Goal: Navigation & Orientation: Find specific page/section

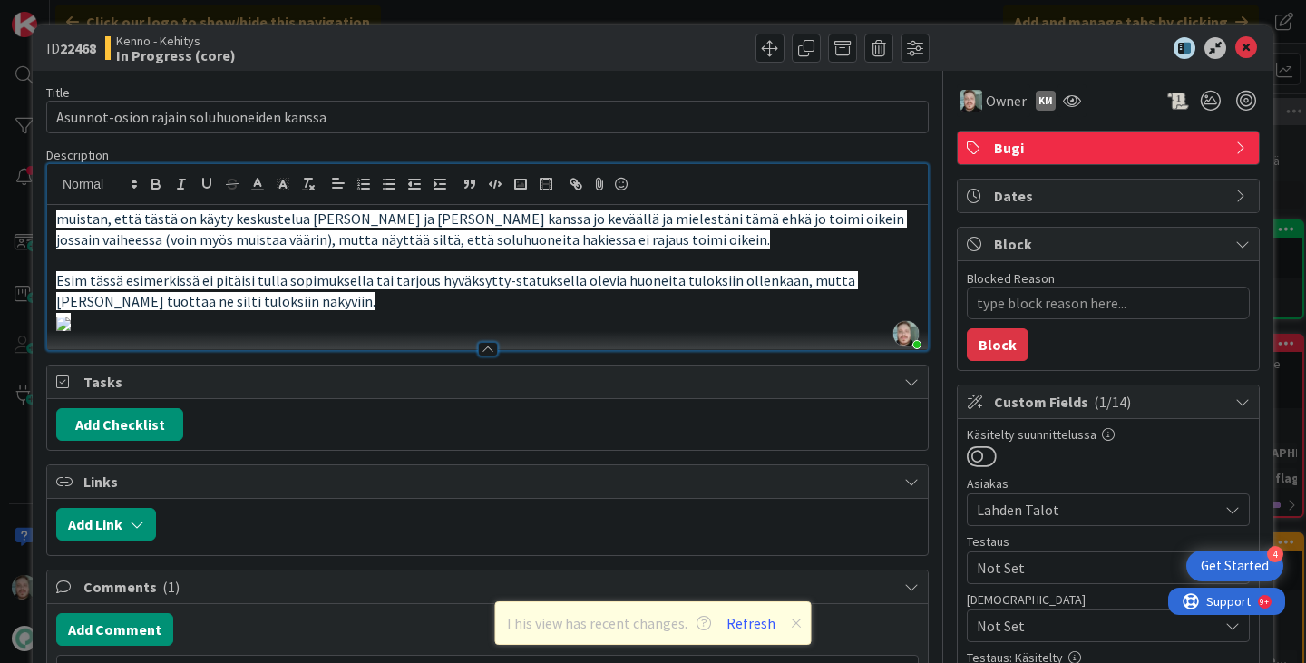
scroll to position [1270, 0]
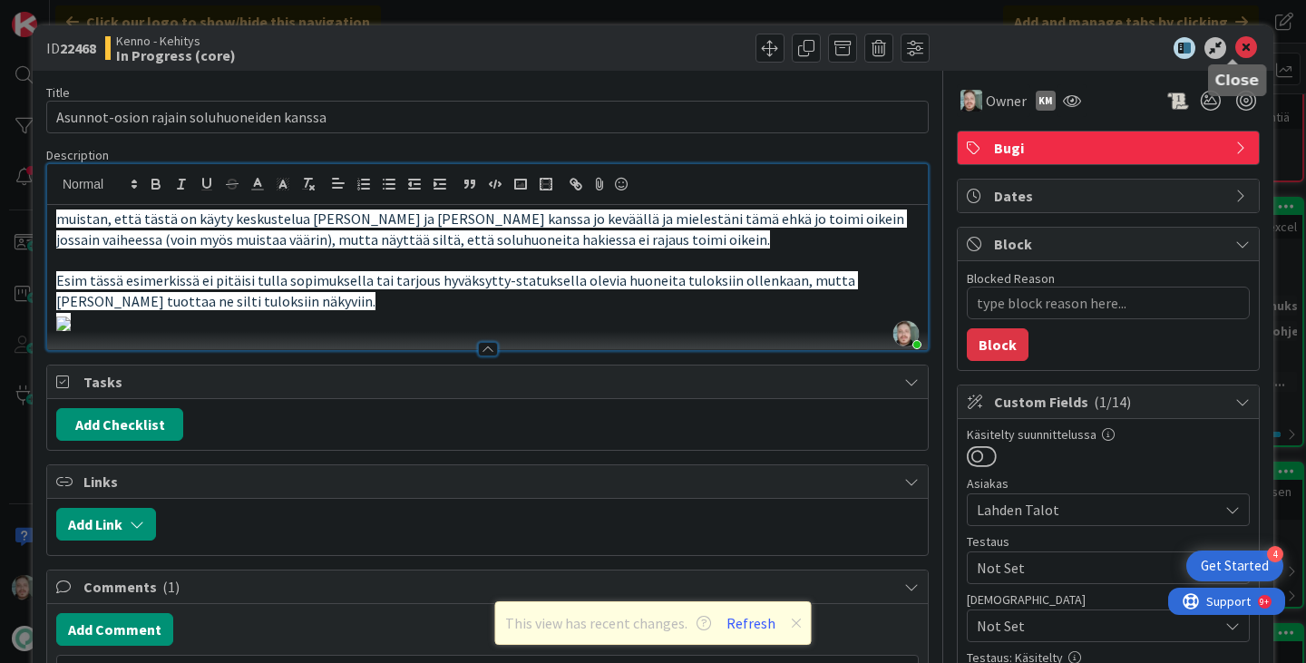
click at [1240, 46] on icon at bounding box center [1246, 48] width 22 height 22
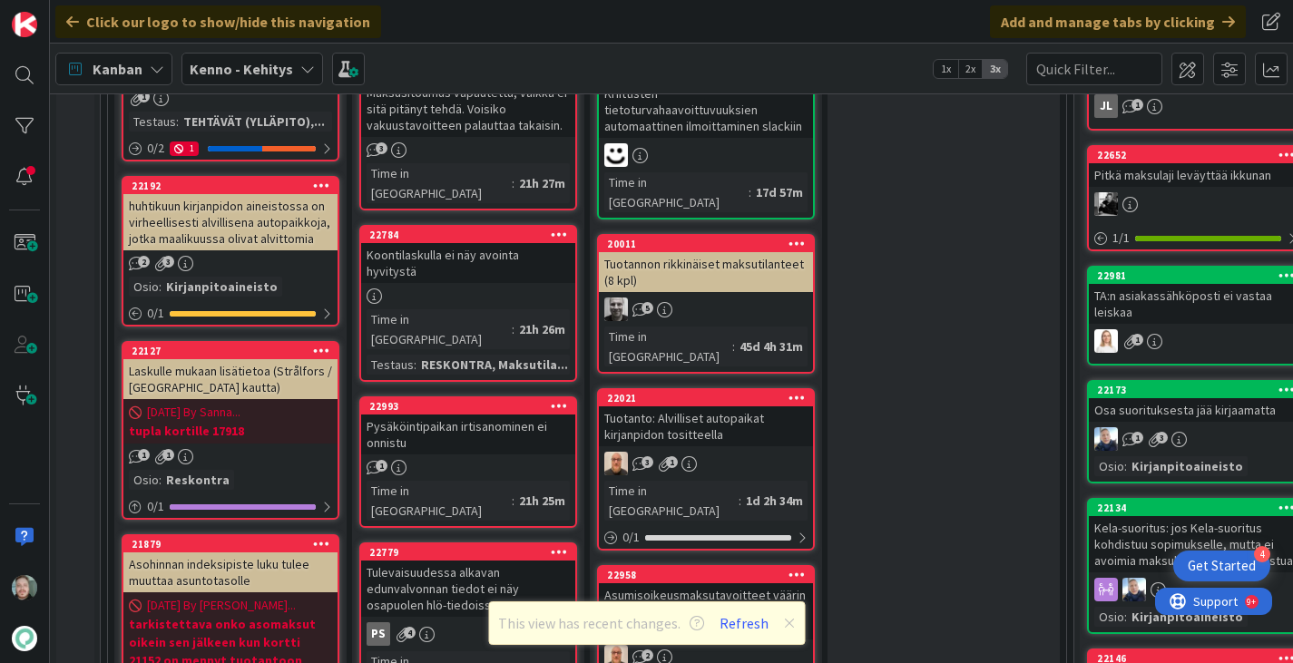
click at [290, 64] on div "Kenno - Kehitys" at bounding box center [251, 69] width 141 height 33
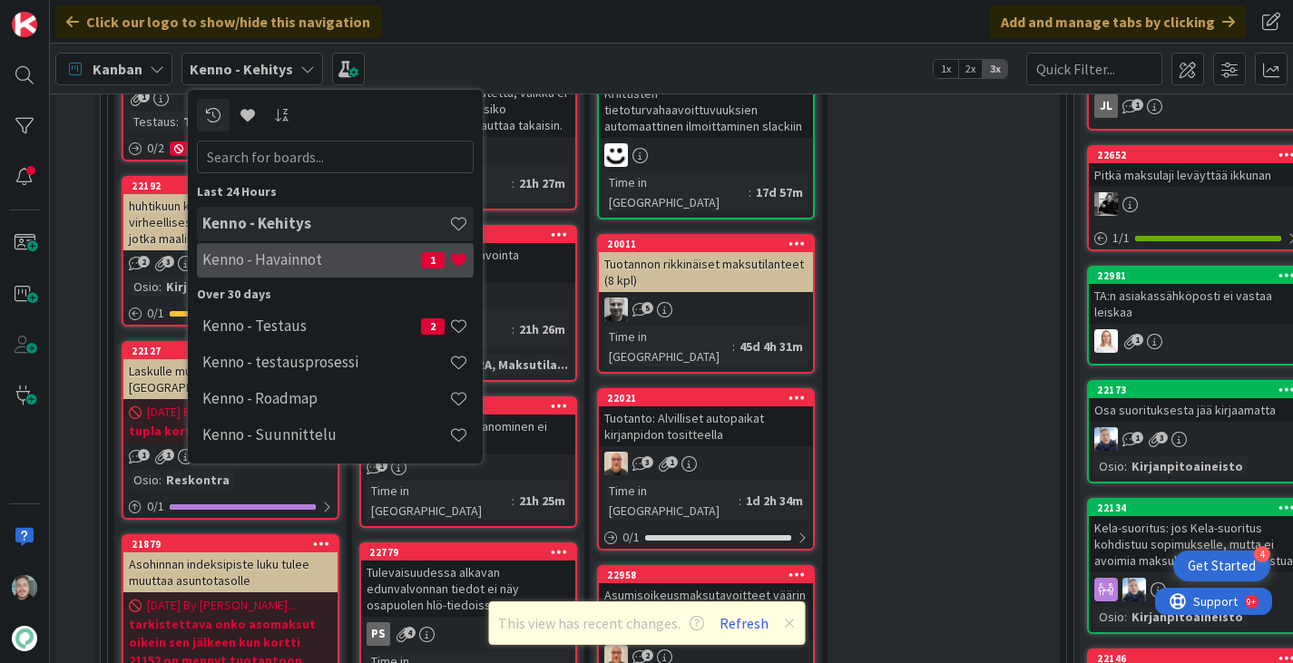
click at [357, 251] on h4 "Kenno - Havainnot" at bounding box center [311, 259] width 219 height 18
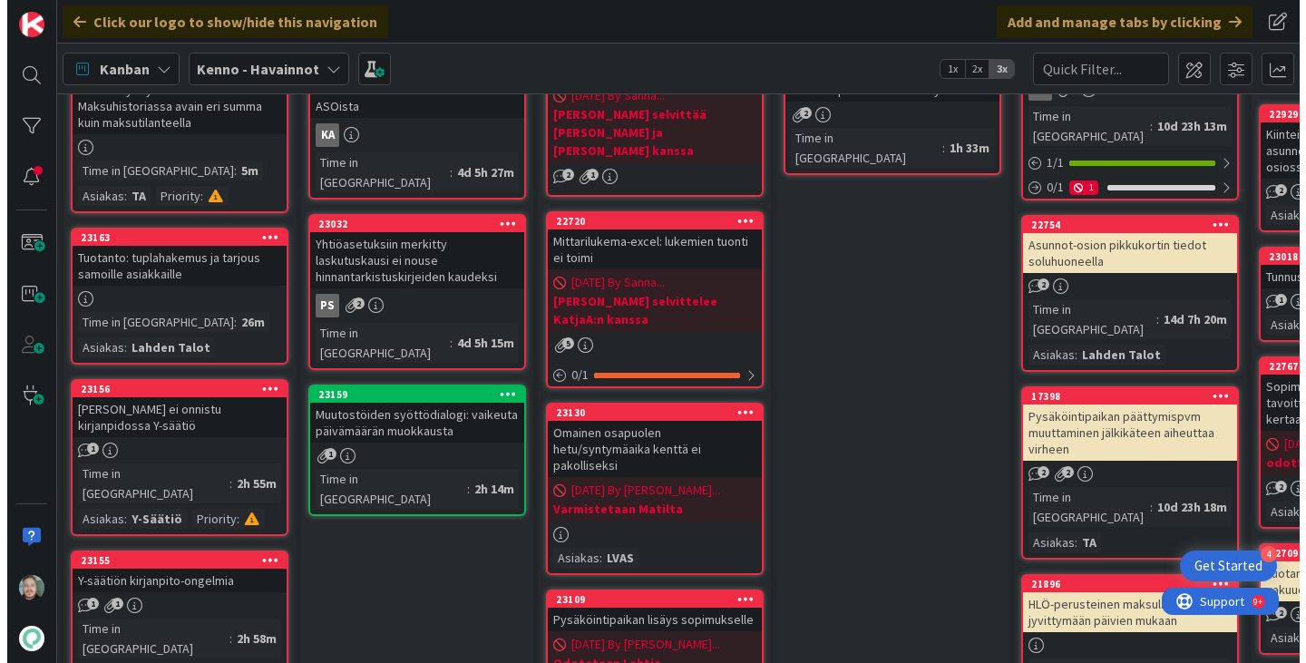
scroll to position [181, 0]
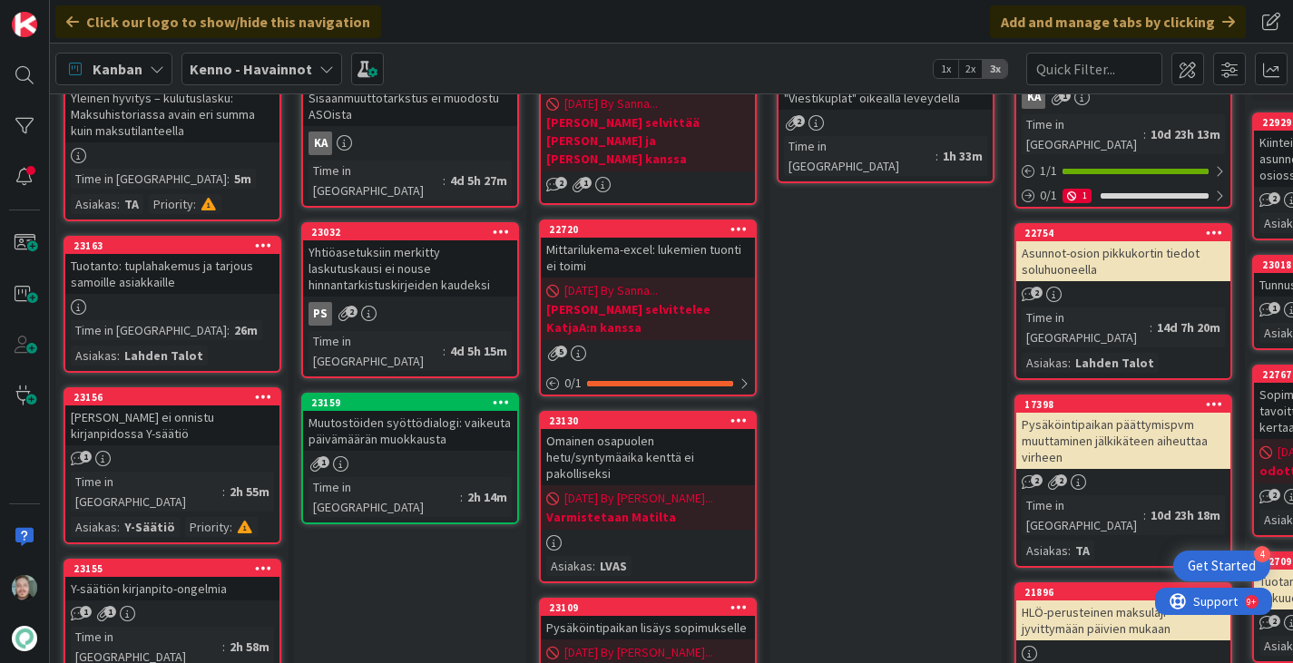
click at [128, 272] on div "Tuotanto: tuplahakemus ja tarjous samoille asiakkaille" at bounding box center [172, 274] width 214 height 40
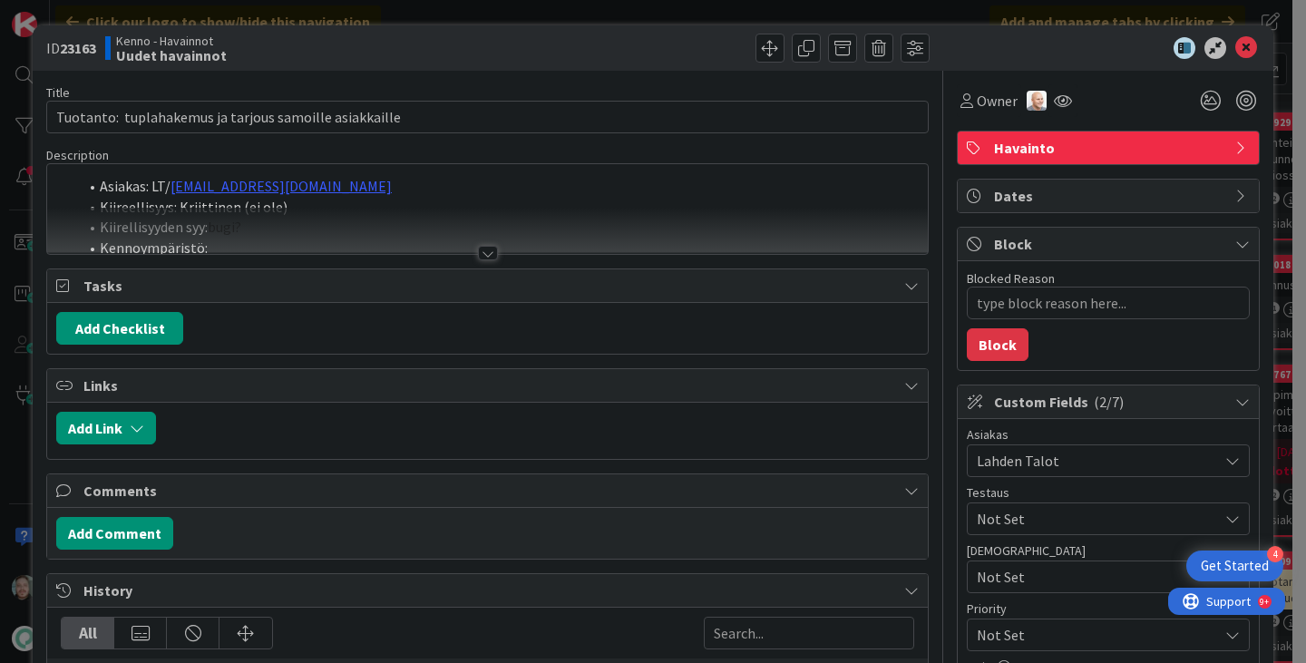
click at [478, 259] on div at bounding box center [488, 253] width 20 height 15
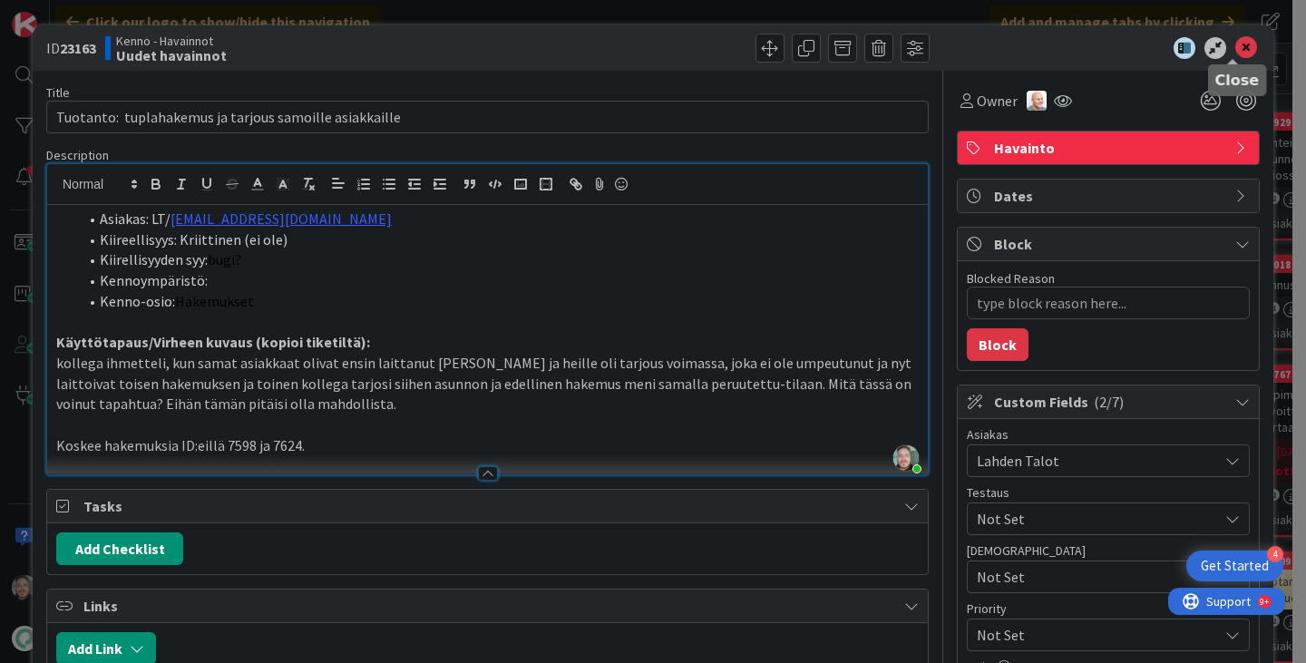
click at [1235, 49] on icon at bounding box center [1246, 48] width 22 height 22
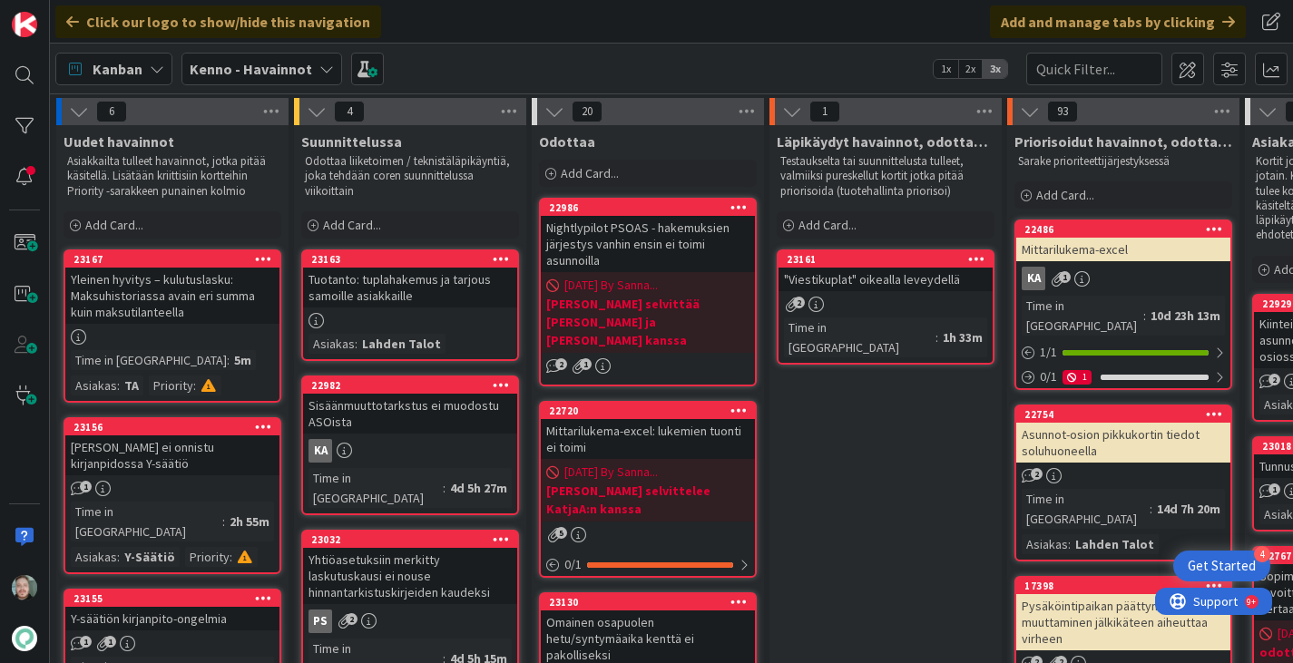
click at [178, 323] on div "Yleinen hyvitys – kulutuslasku: Maksuhistoriassa avain eri summa kuin maksutila…" at bounding box center [172, 296] width 214 height 56
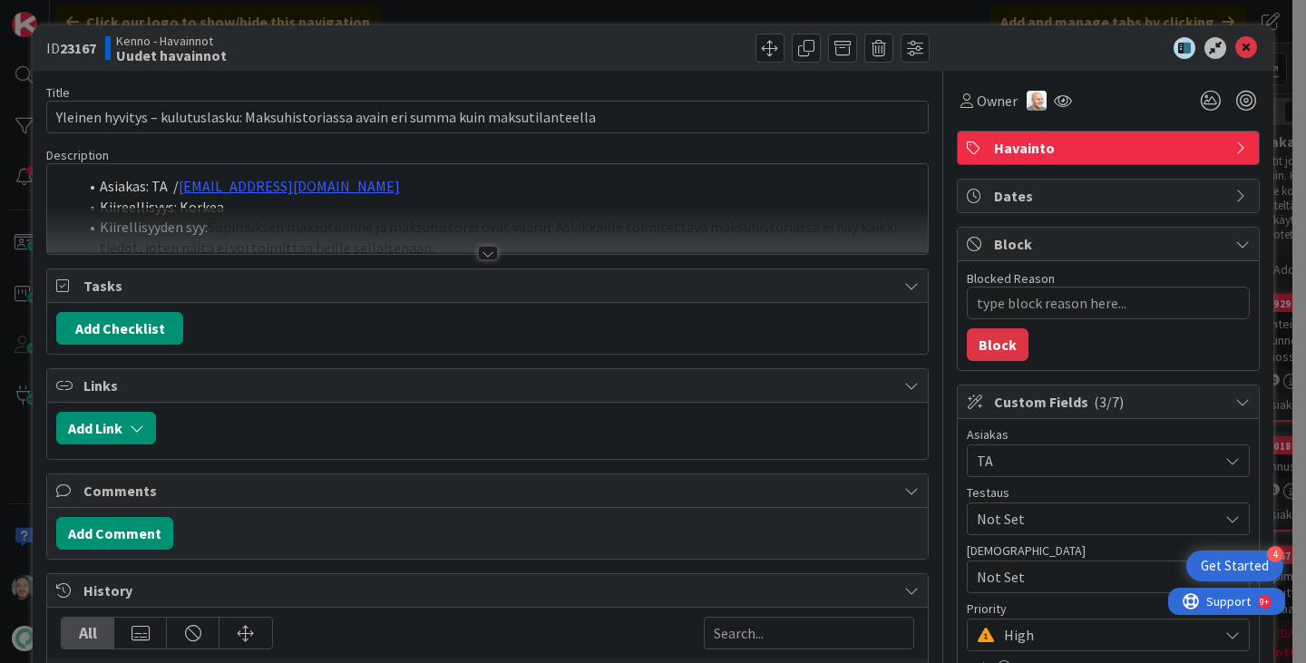
click at [494, 250] on div at bounding box center [487, 231] width 881 height 46
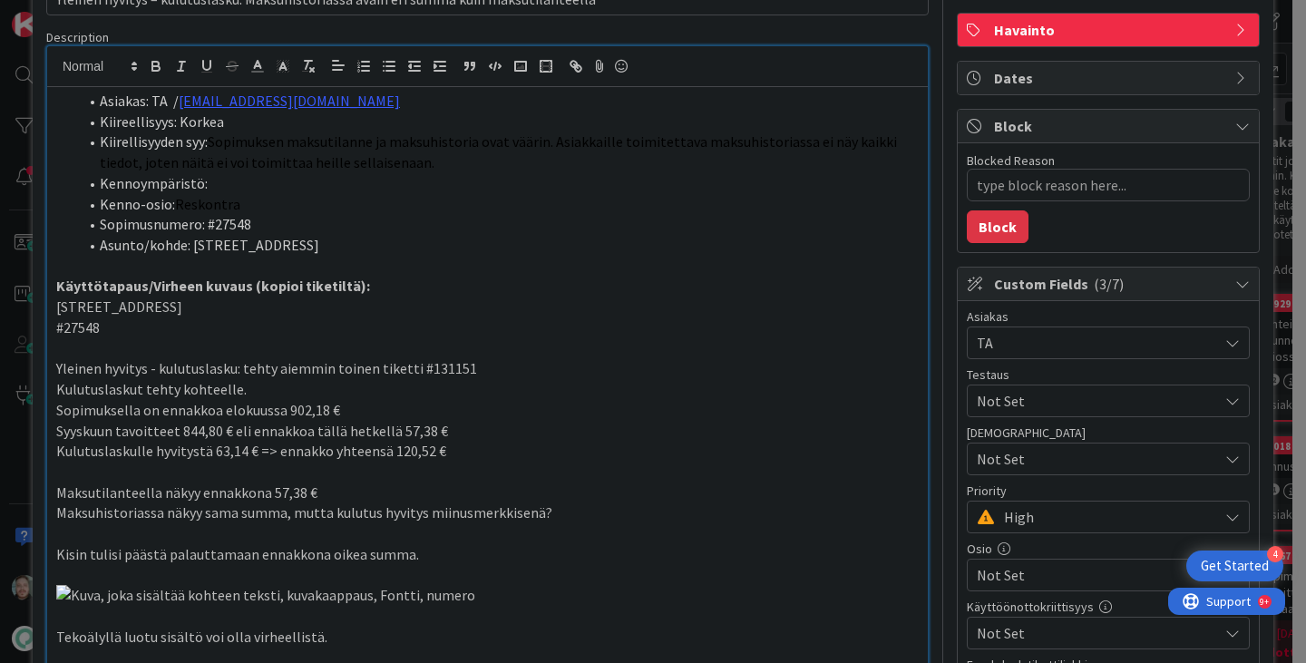
scroll to position [91, 0]
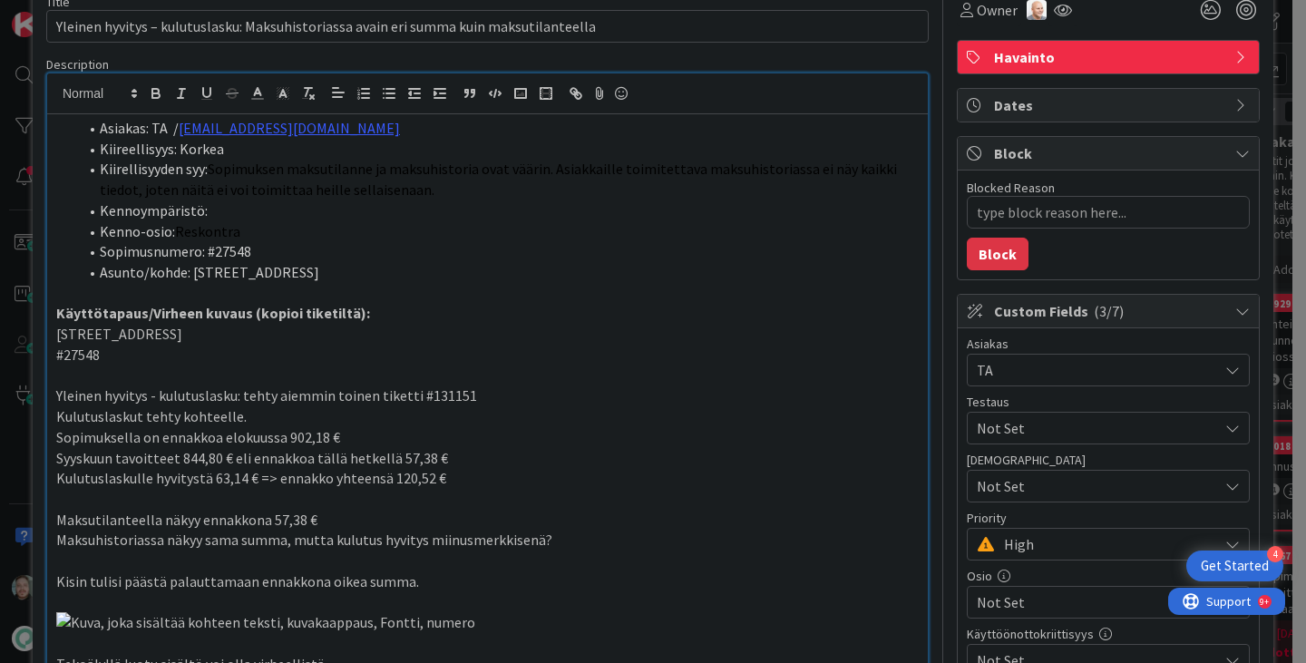
drag, startPoint x: 424, startPoint y: 304, endPoint x: 318, endPoint y: 56, distance: 269.4
click at [318, 56] on div "Description" at bounding box center [487, 64] width 883 height 16
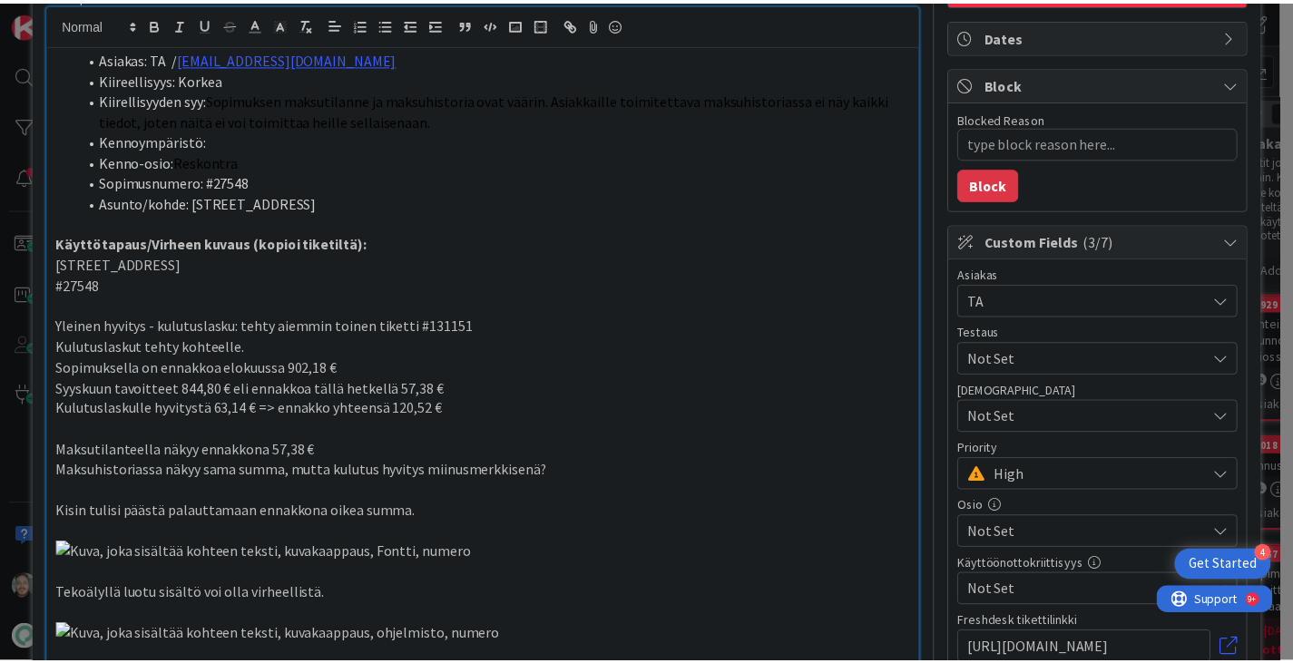
scroll to position [0, 0]
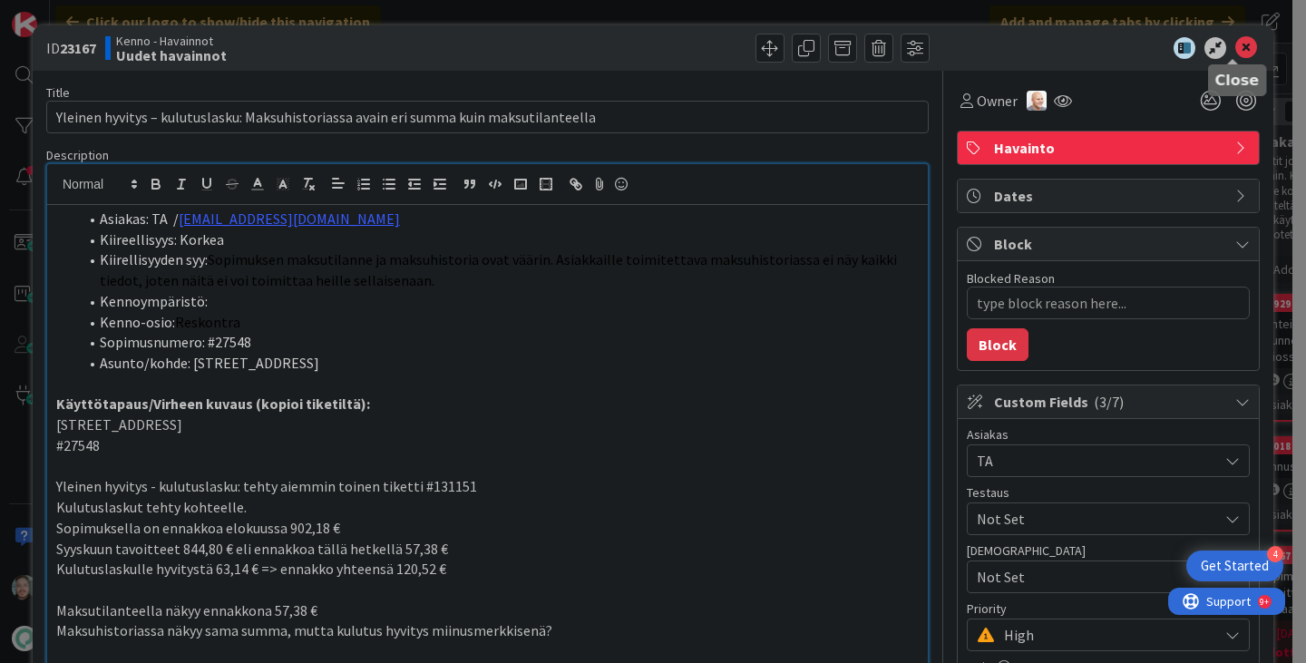
click at [1235, 54] on icon at bounding box center [1246, 48] width 22 height 22
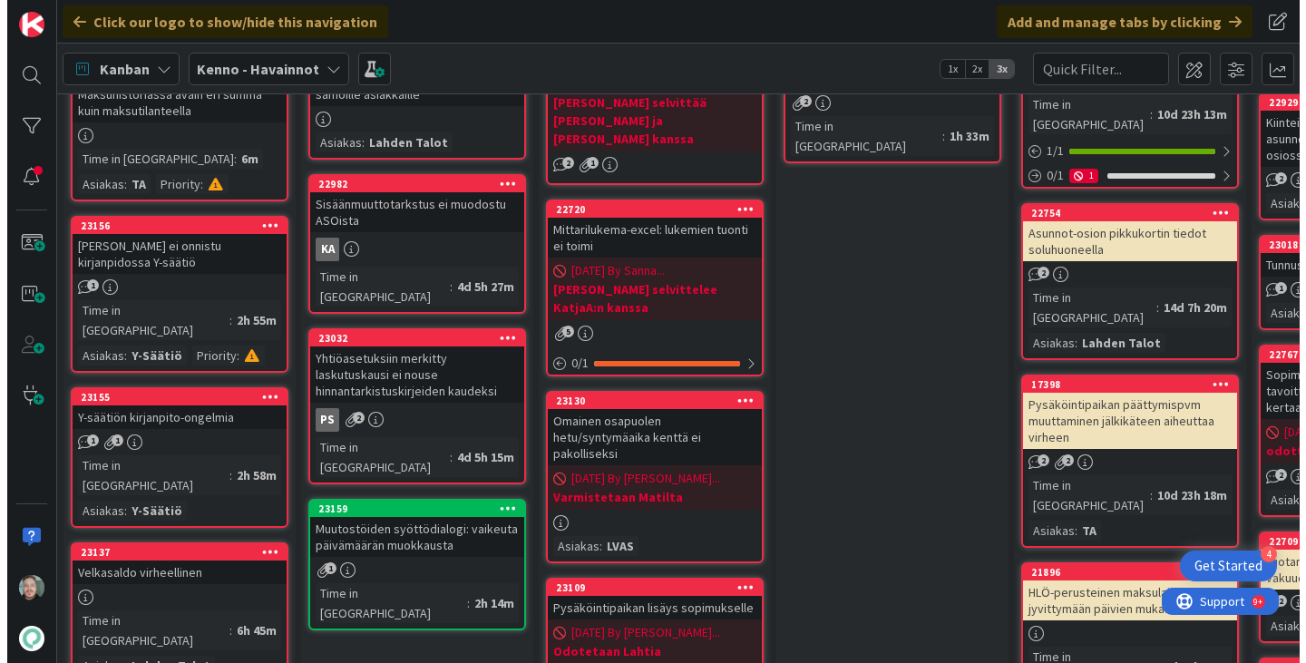
scroll to position [181, 0]
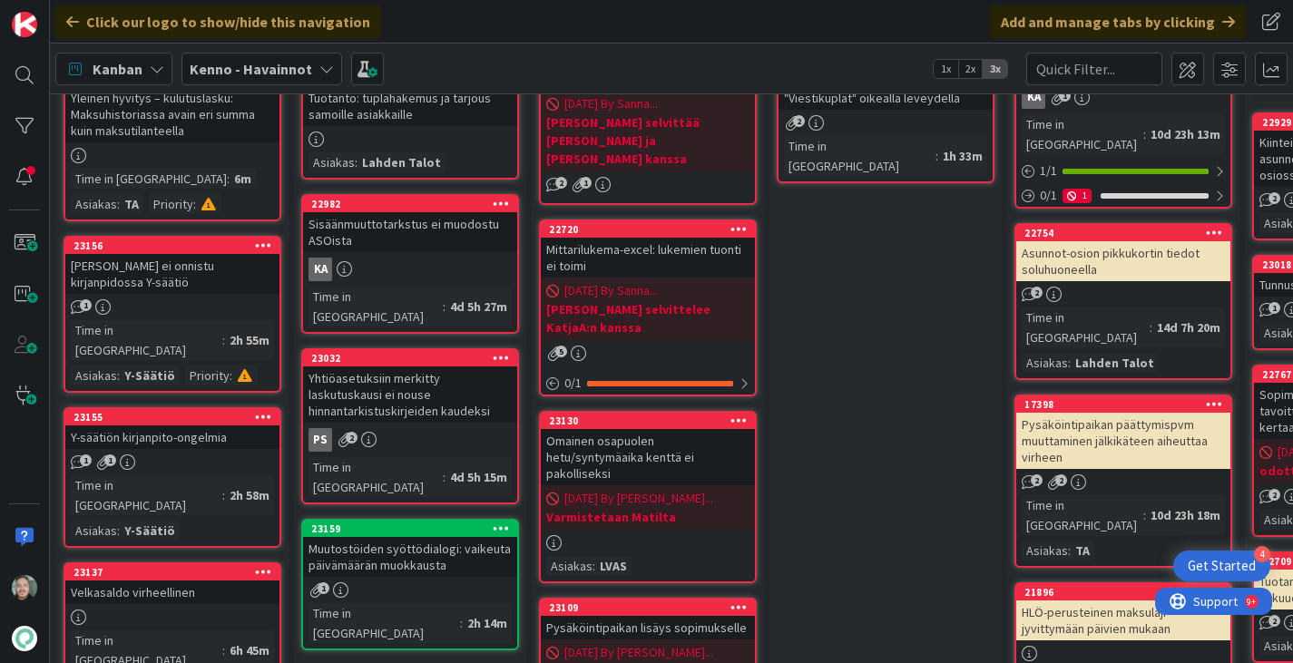
click at [210, 425] on div "Y-säätiön kirjanpito-ongelmia" at bounding box center [172, 437] width 214 height 24
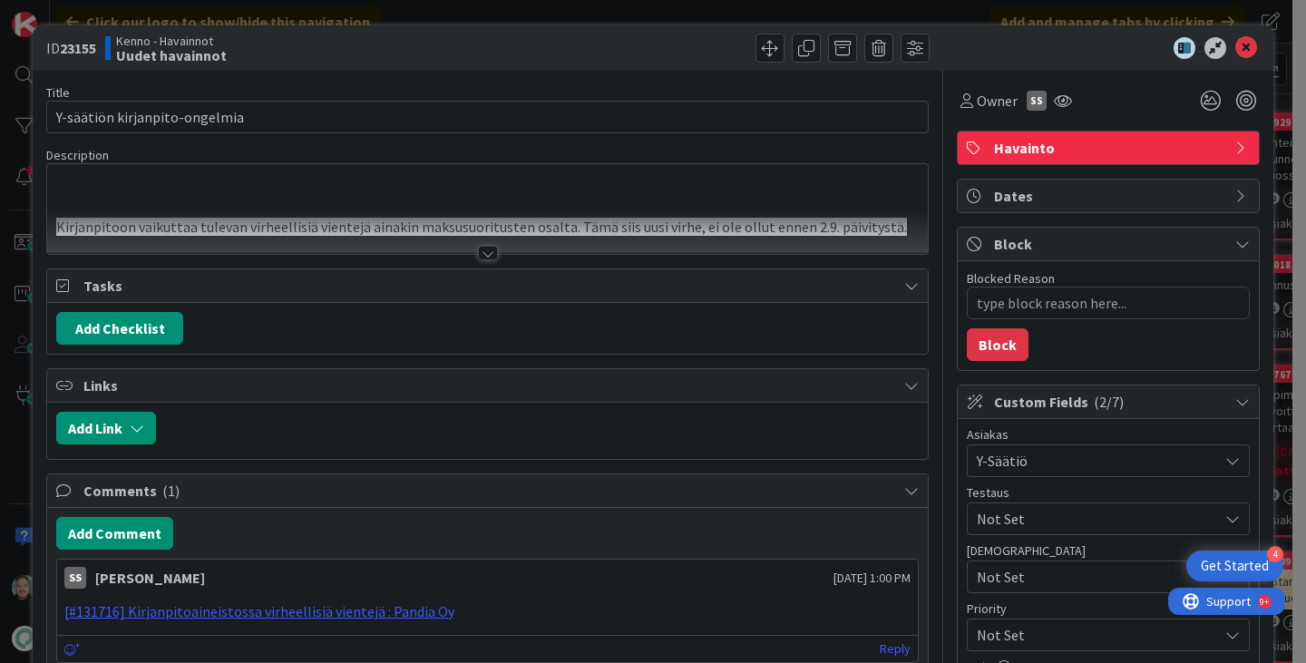
click at [485, 248] on div at bounding box center [488, 253] width 20 height 15
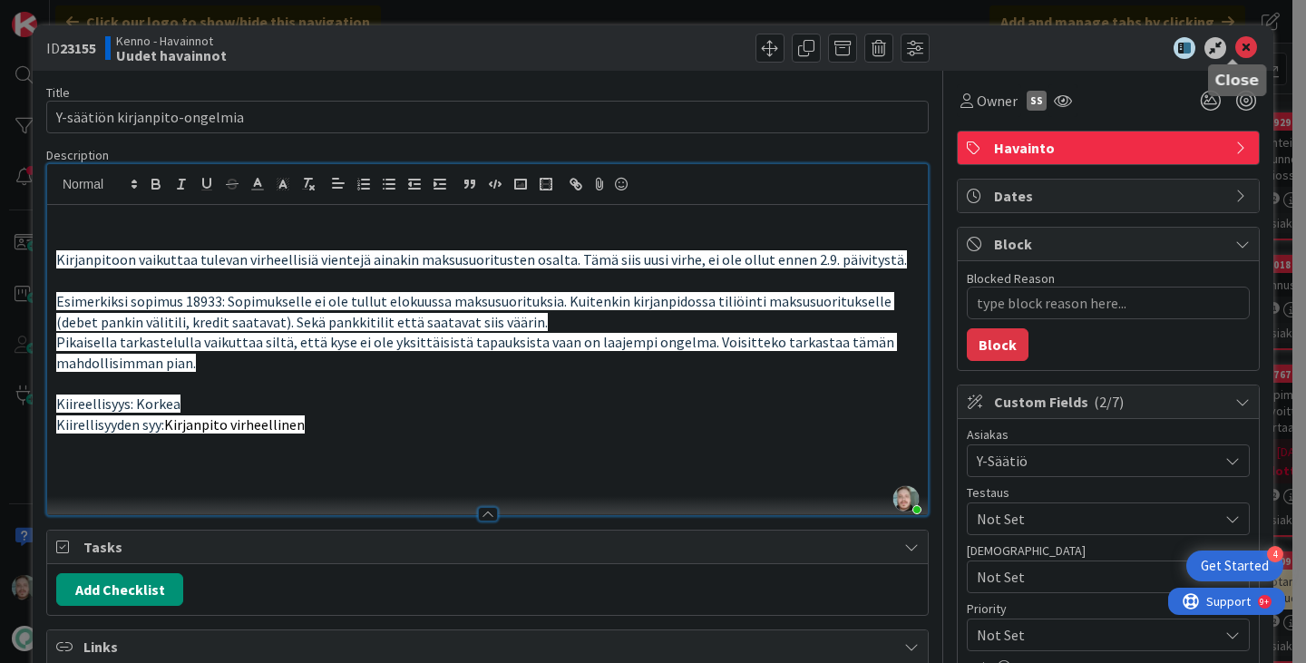
click at [1235, 49] on icon at bounding box center [1246, 48] width 22 height 22
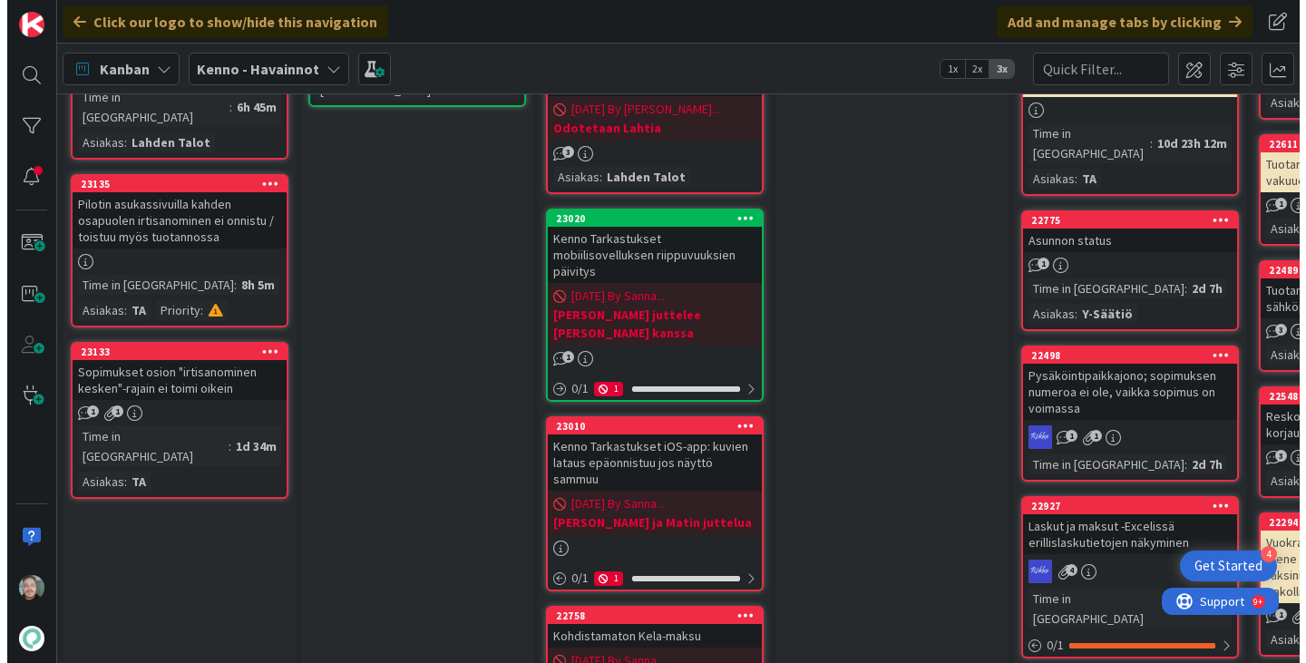
scroll to position [726, 0]
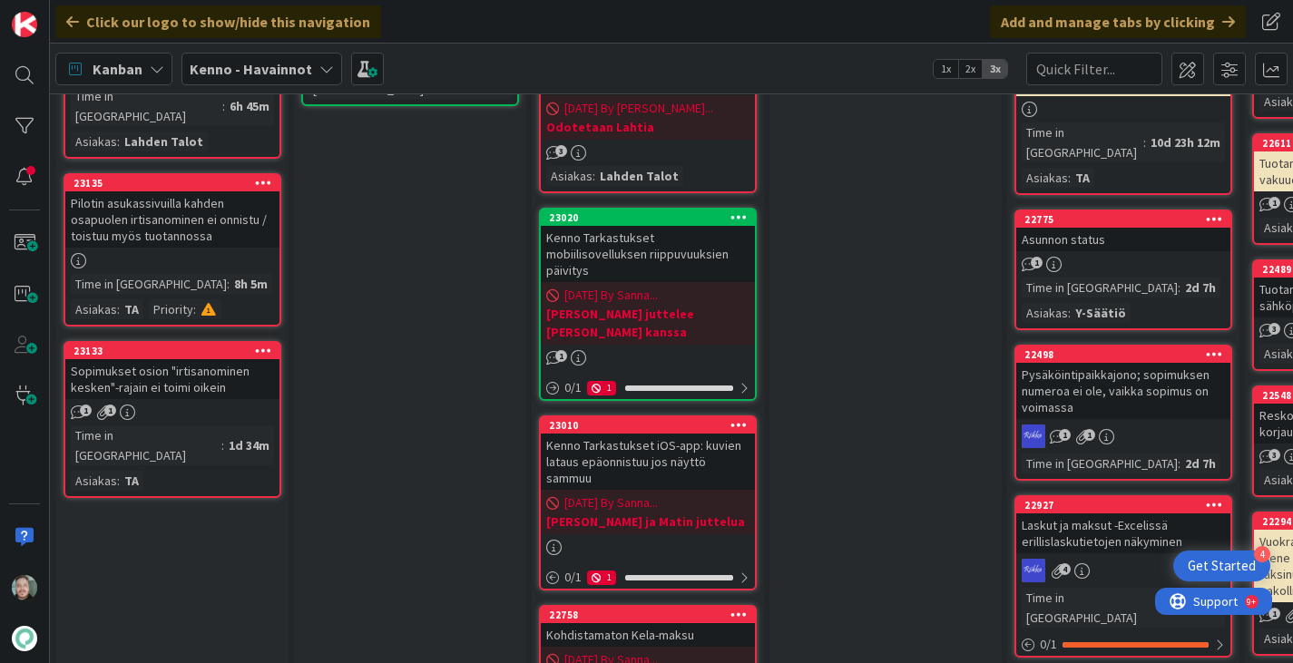
click at [235, 359] on div "Sopimukset osion "irtisanominen kesken"-rajain ei toimi oikein" at bounding box center [172, 379] width 214 height 40
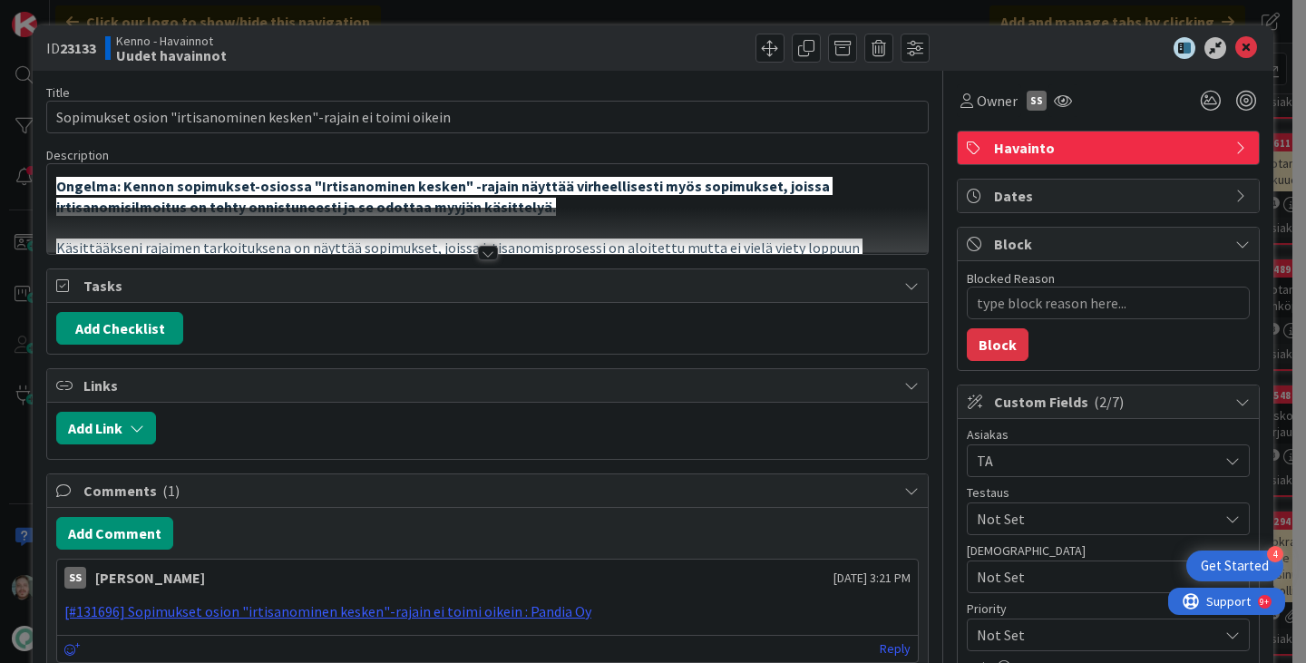
type textarea "x"
click at [489, 257] on div at bounding box center [488, 253] width 20 height 15
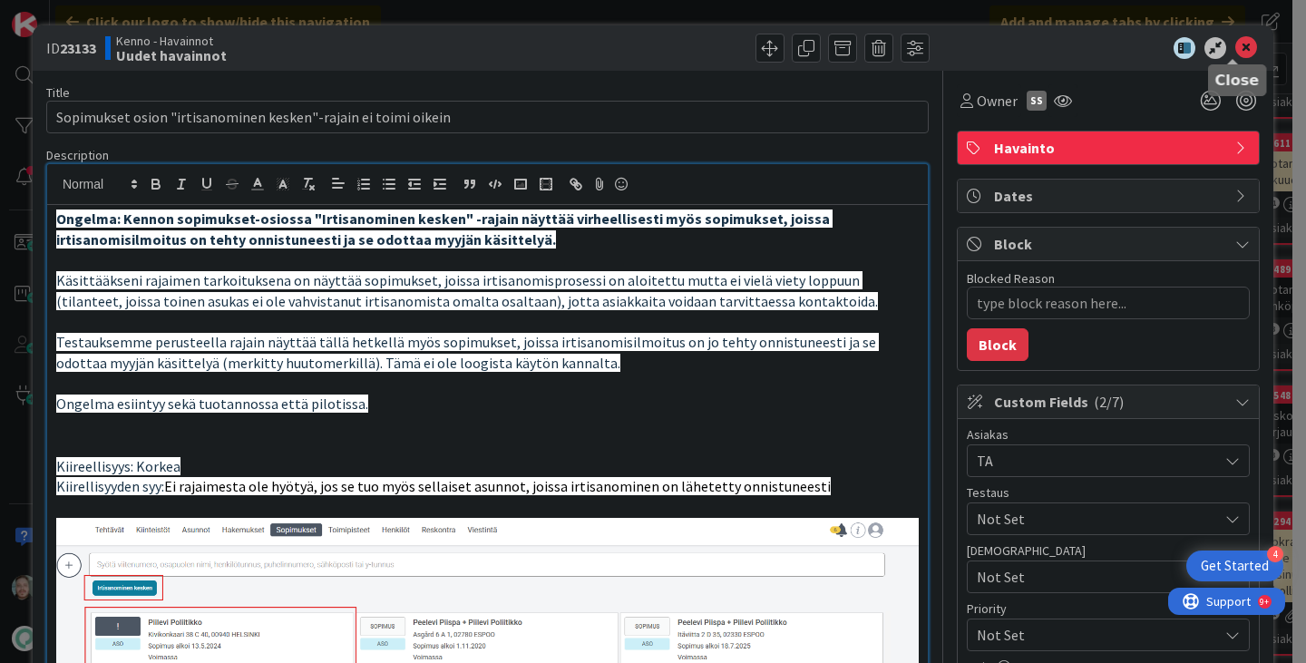
click at [1235, 51] on icon at bounding box center [1246, 48] width 22 height 22
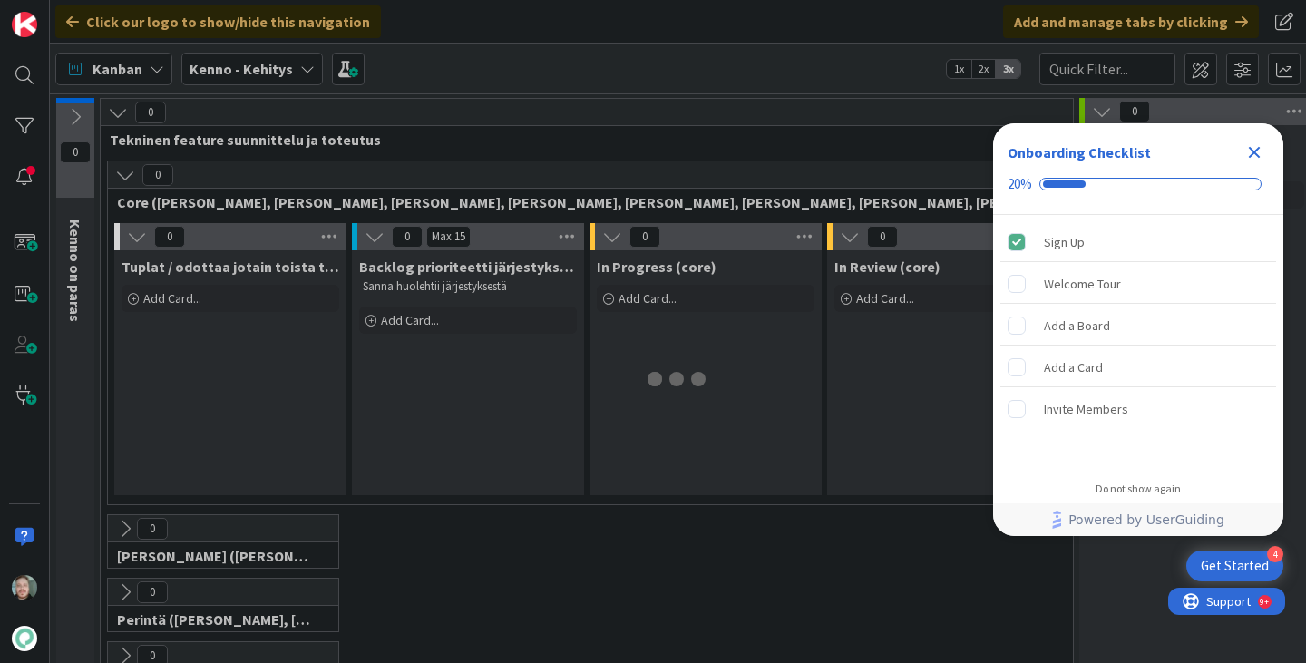
click at [1254, 149] on icon "Close Checklist" at bounding box center [1255, 152] width 22 height 22
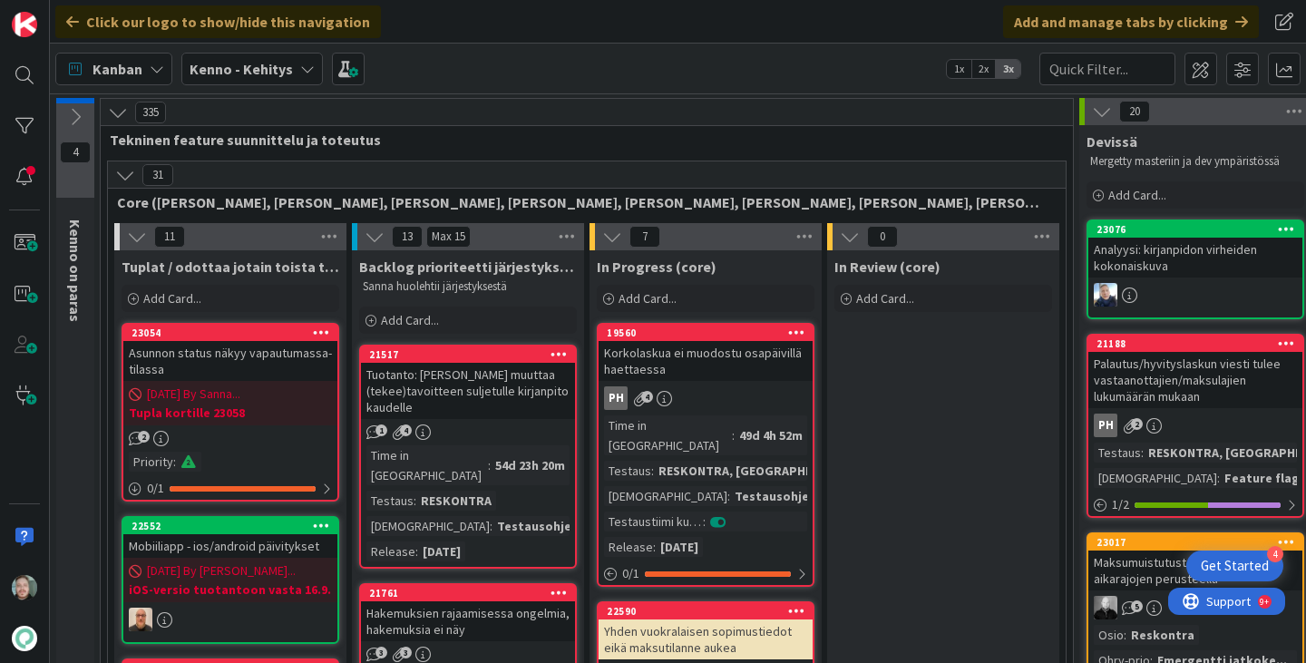
click at [132, 173] on icon at bounding box center [125, 175] width 20 height 20
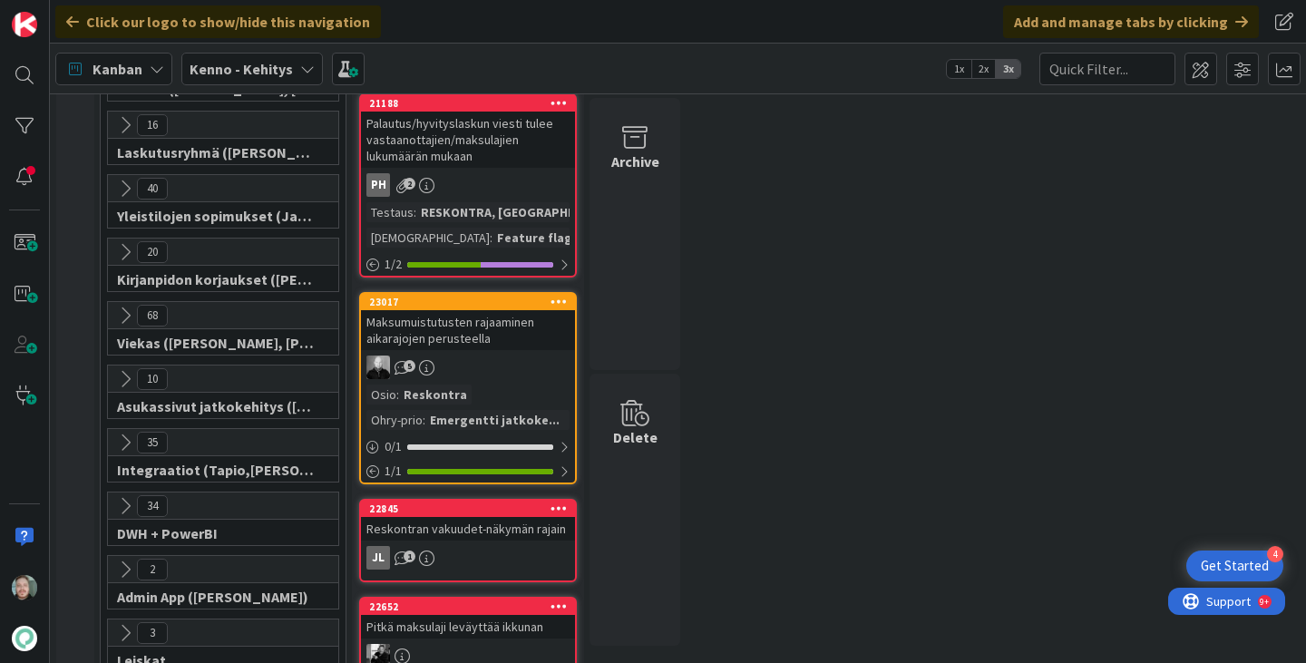
scroll to position [272, 0]
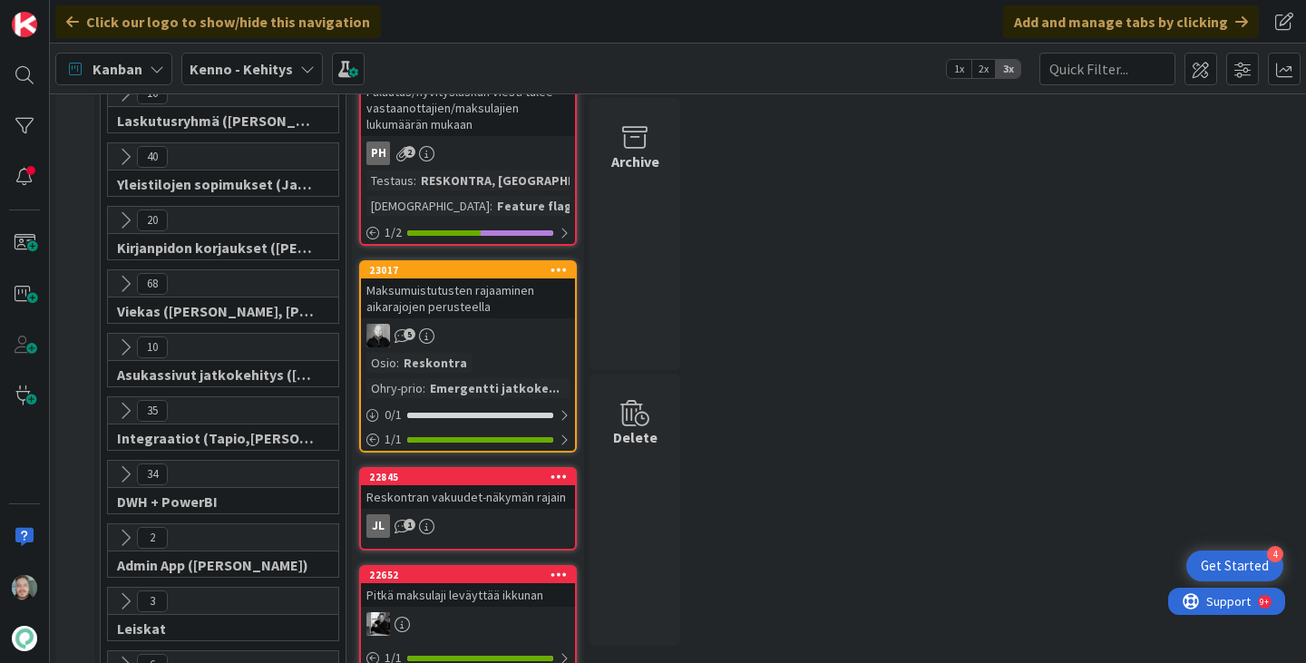
click at [123, 221] on icon at bounding box center [125, 220] width 20 height 20
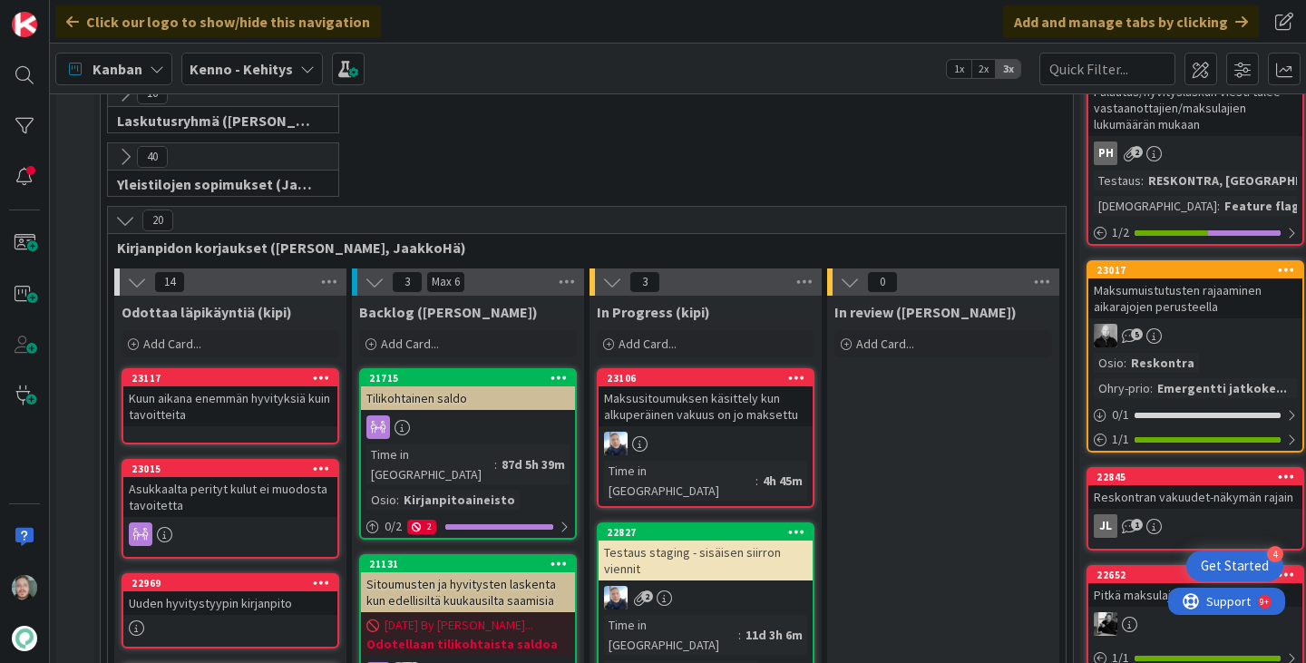
scroll to position [0, 0]
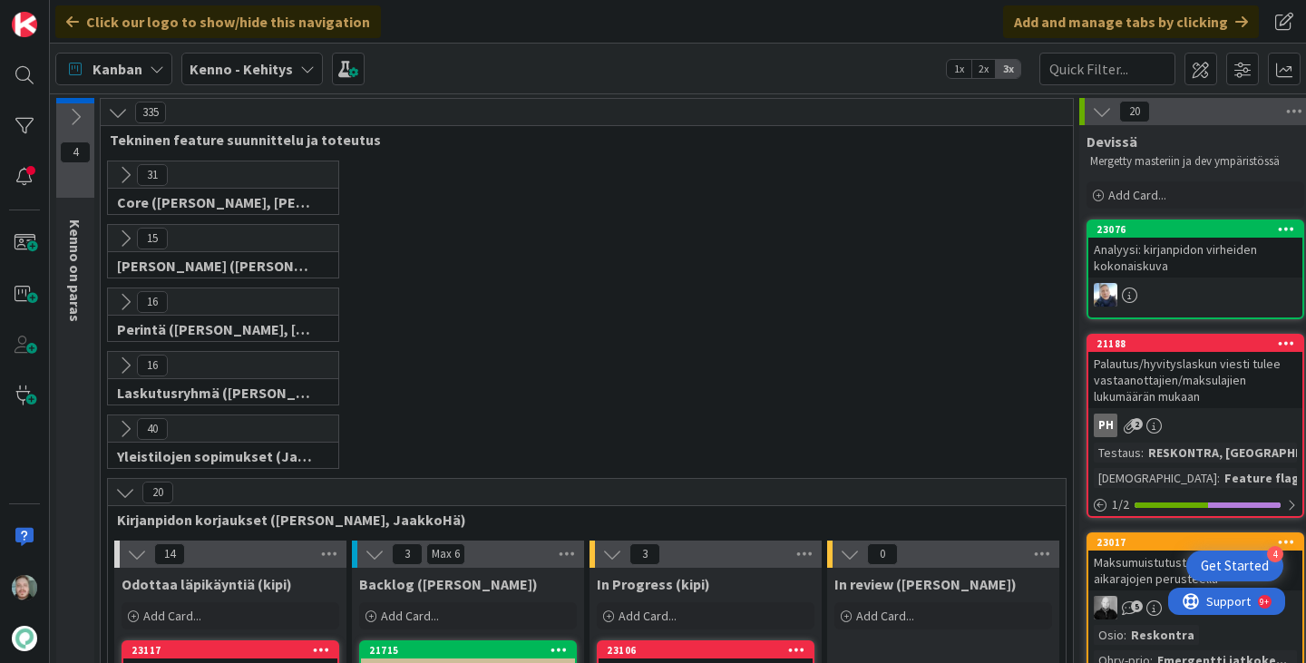
click at [125, 172] on icon at bounding box center [125, 175] width 20 height 20
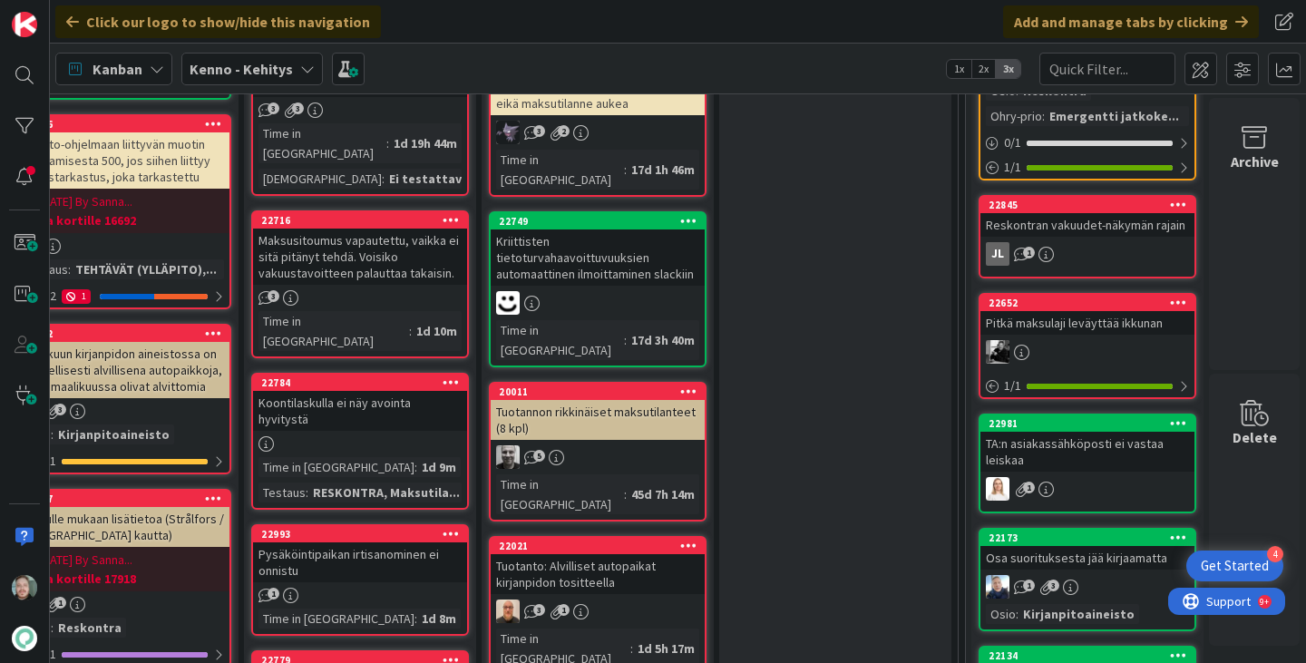
scroll to position [544, 122]
